Goal: Information Seeking & Learning: Learn about a topic

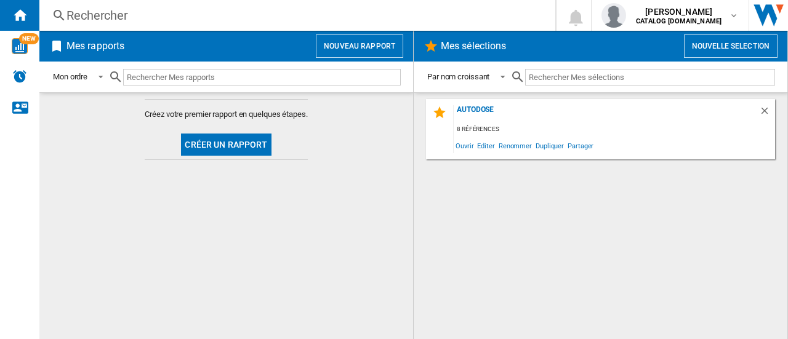
click at [171, 15] on div "Rechercher" at bounding box center [295, 15] width 457 height 17
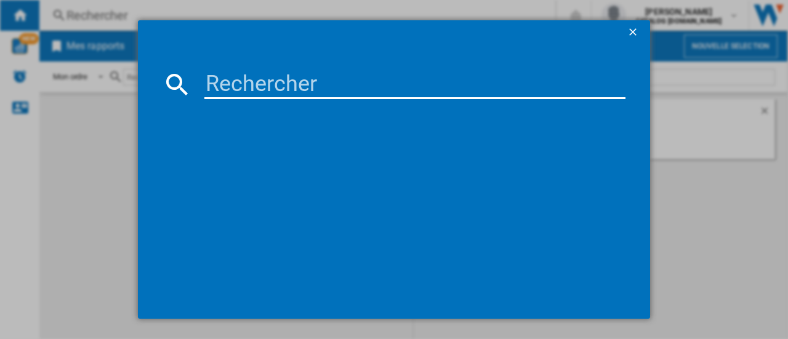
click at [239, 86] on input at bounding box center [415, 85] width 421 height 30
click at [251, 87] on input "OP" at bounding box center [415, 85] width 421 height 30
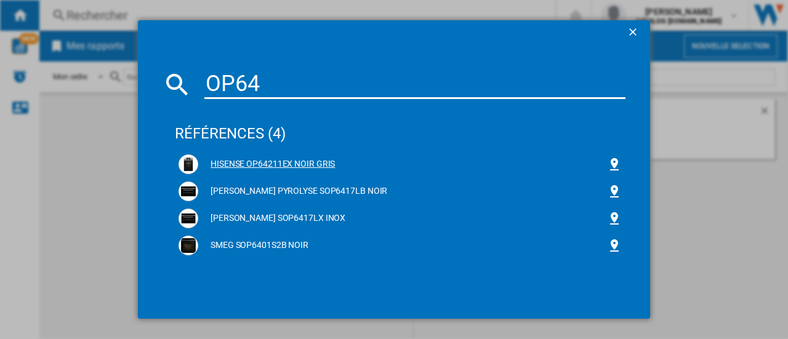
type input "OP64"
click at [302, 167] on div "HISENSE OP64211EX NOIR GRIS" at bounding box center [402, 164] width 409 height 12
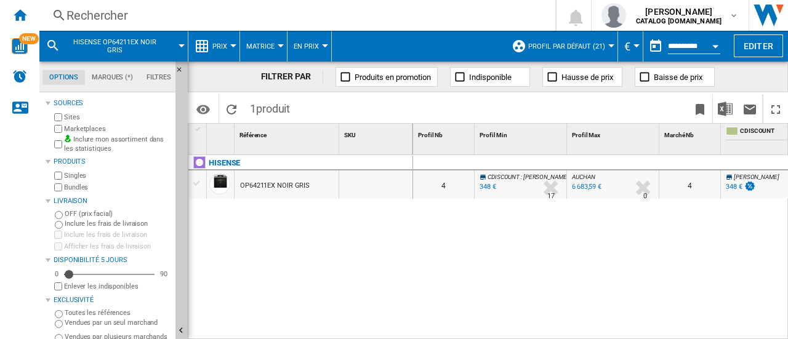
click at [233, 49] on md-menu "Prix Prix Matrice des prix Classement des prix Analyses Base 100 Références com…" at bounding box center [214, 46] width 52 height 31
click at [224, 43] on span "Prix" at bounding box center [220, 47] width 15 height 8
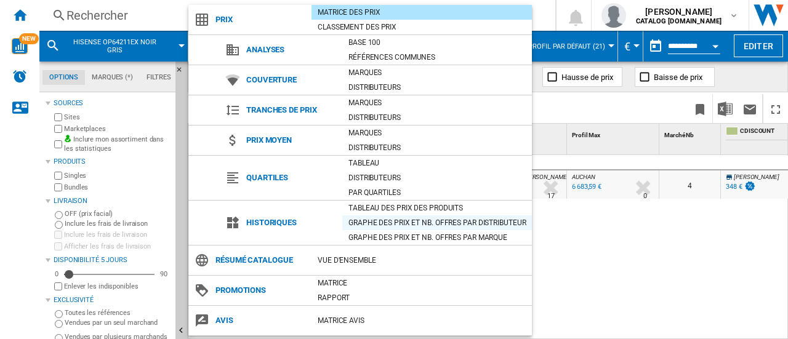
click at [380, 220] on div "Graphe des prix et nb. offres par distributeur" at bounding box center [437, 223] width 190 height 12
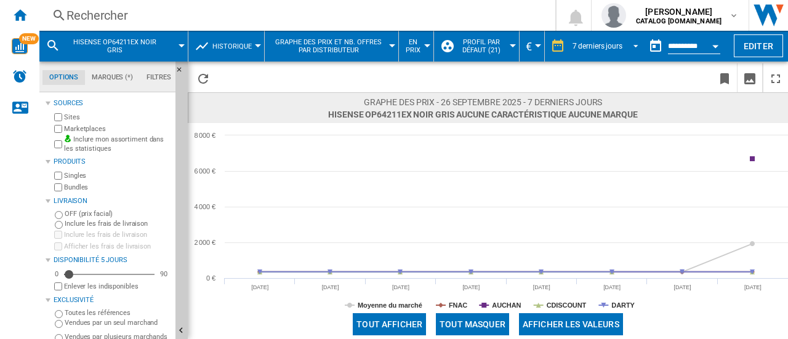
click at [627, 46] on span "REPORTS.WIZARD.STEPS.REPORT.STEPS.REPORT_OPTIONS.PERIOD: 7 derniers jours" at bounding box center [632, 44] width 15 height 11
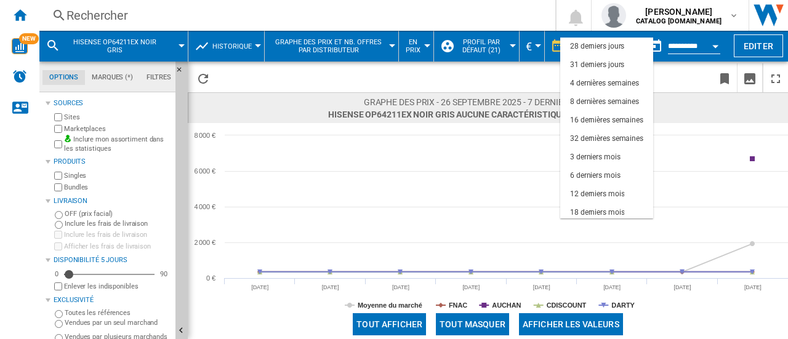
scroll to position [78, 0]
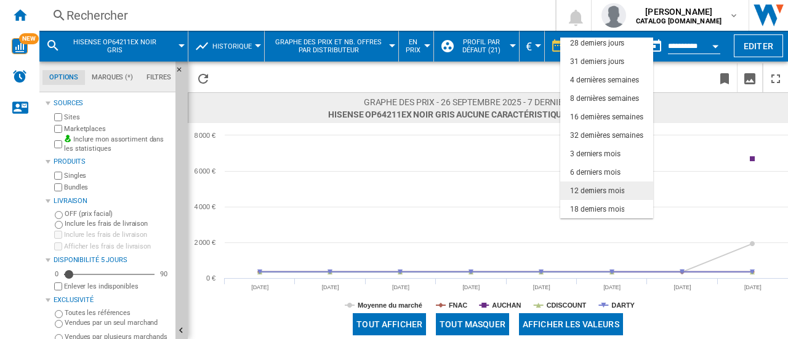
click at [621, 188] on div "12 derniers mois" at bounding box center [597, 191] width 54 height 10
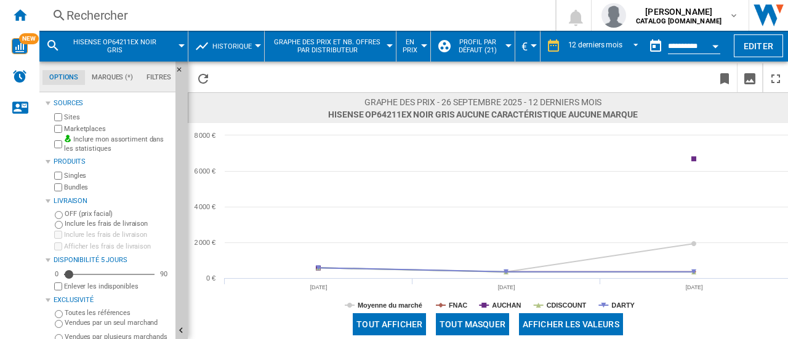
drag, startPoint x: 107, startPoint y: 45, endPoint x: 95, endPoint y: 51, distance: 13.8
click at [95, 51] on button "HISENSE OP64211EX NOIR GRIS" at bounding box center [120, 46] width 111 height 31
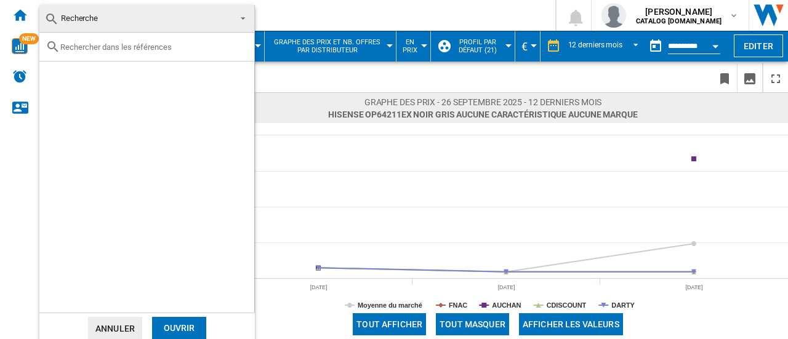
click at [387, 12] on md-backdrop at bounding box center [394, 169] width 788 height 339
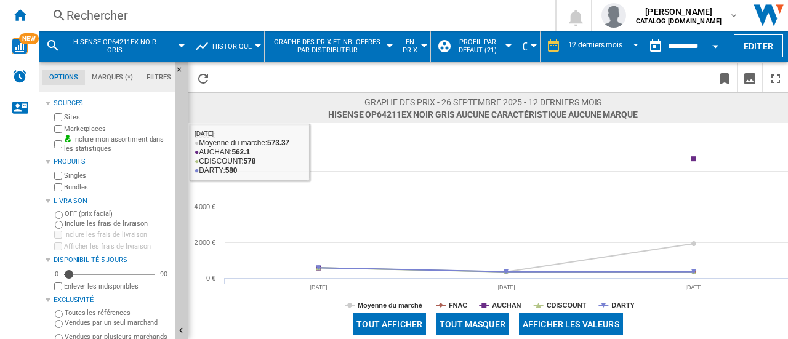
click at [378, 111] on span "HISENSE OP64211EX NOIR GRIS Aucune caractéristique Aucune marque [0 produit ]" at bounding box center [483, 114] width 310 height 12
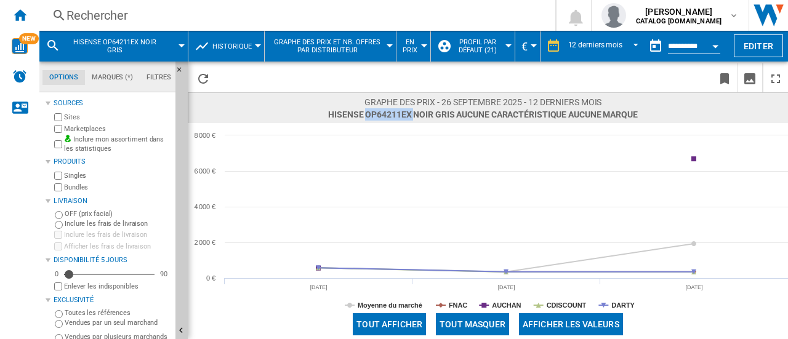
click at [378, 111] on span "HISENSE OP64211EX NOIR GRIS Aucune caractéristique Aucune marque [0 produit ]" at bounding box center [483, 114] width 310 height 12
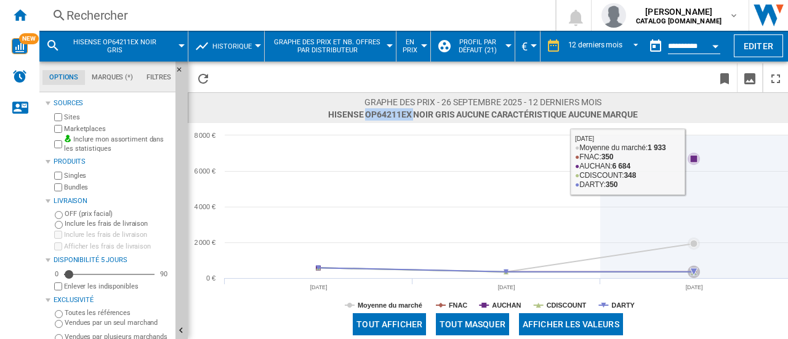
copy span "OP64211EX"
